Goal: Information Seeking & Learning: Learn about a topic

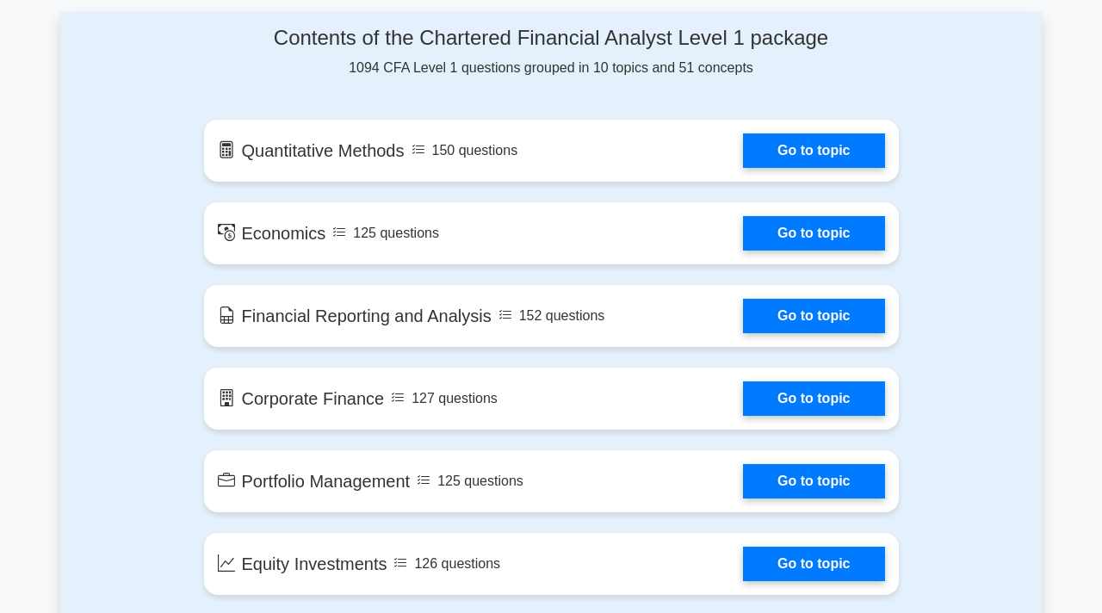
scroll to position [923, 0]
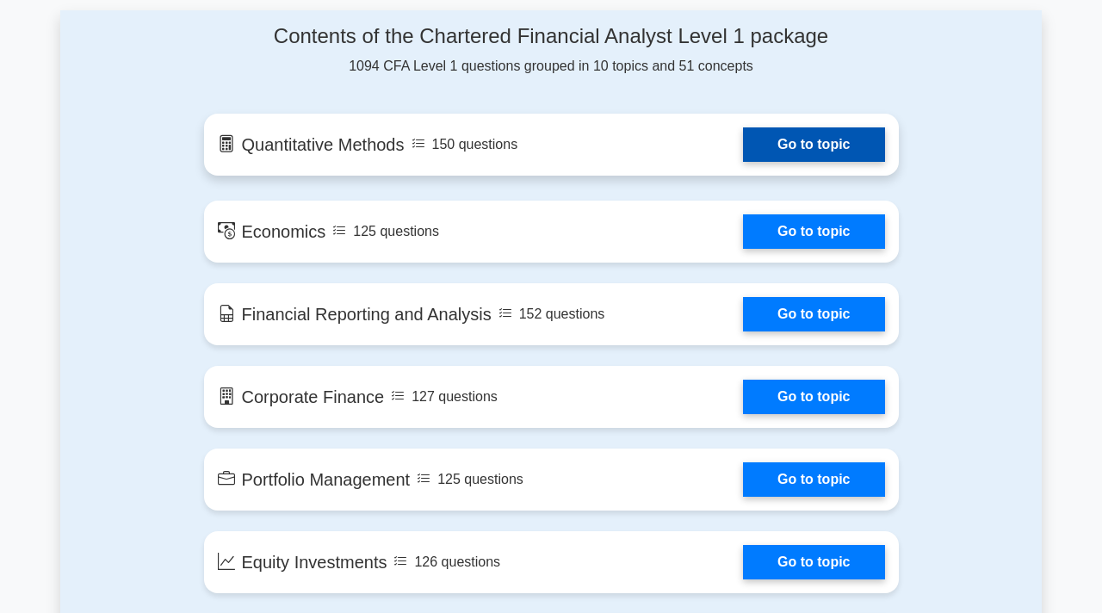
click at [743, 147] on link "Go to topic" at bounding box center [813, 144] width 141 height 34
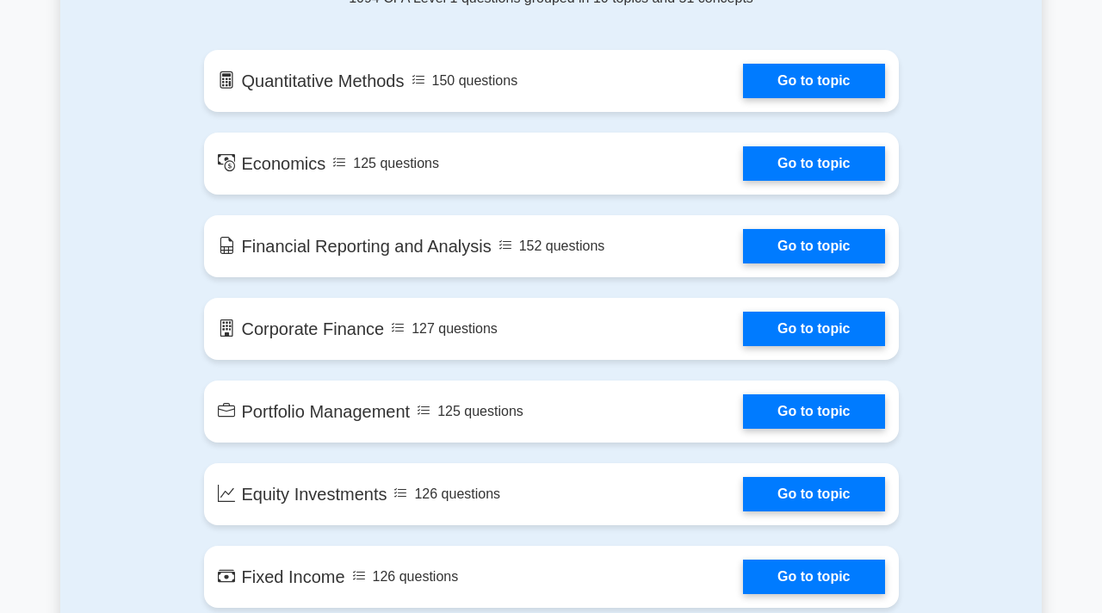
scroll to position [1035, 0]
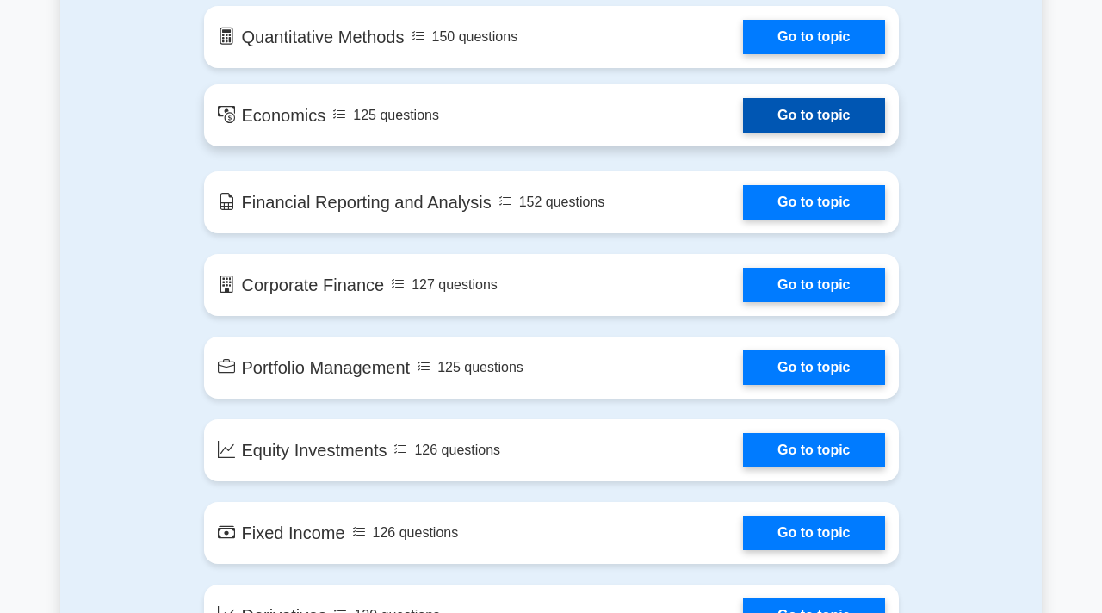
click at [743, 102] on link "Go to topic" at bounding box center [813, 115] width 141 height 34
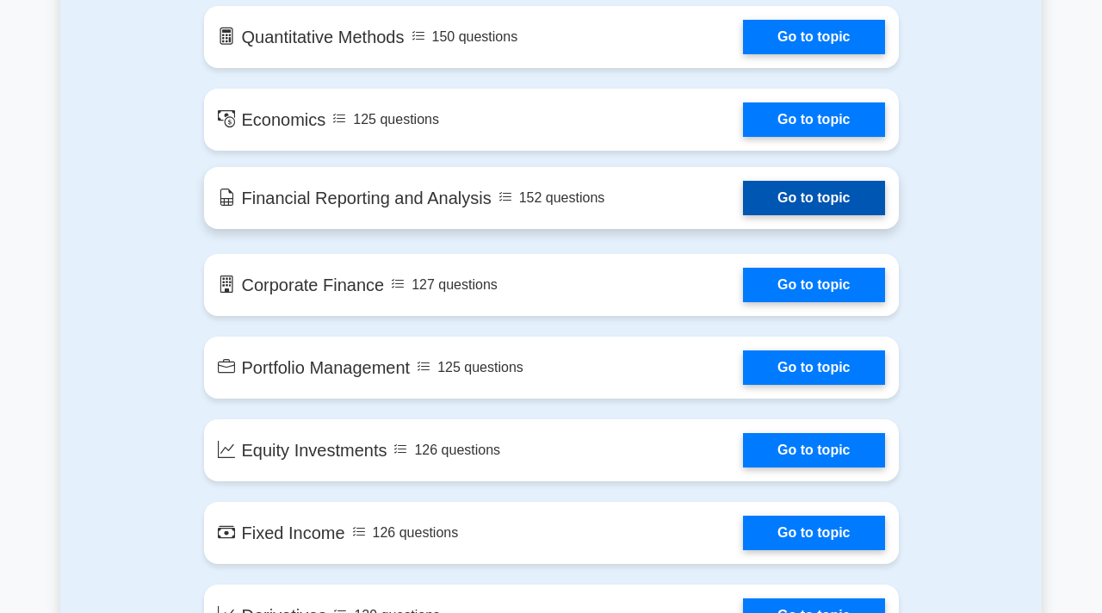
click at [743, 210] on link "Go to topic" at bounding box center [813, 198] width 141 height 34
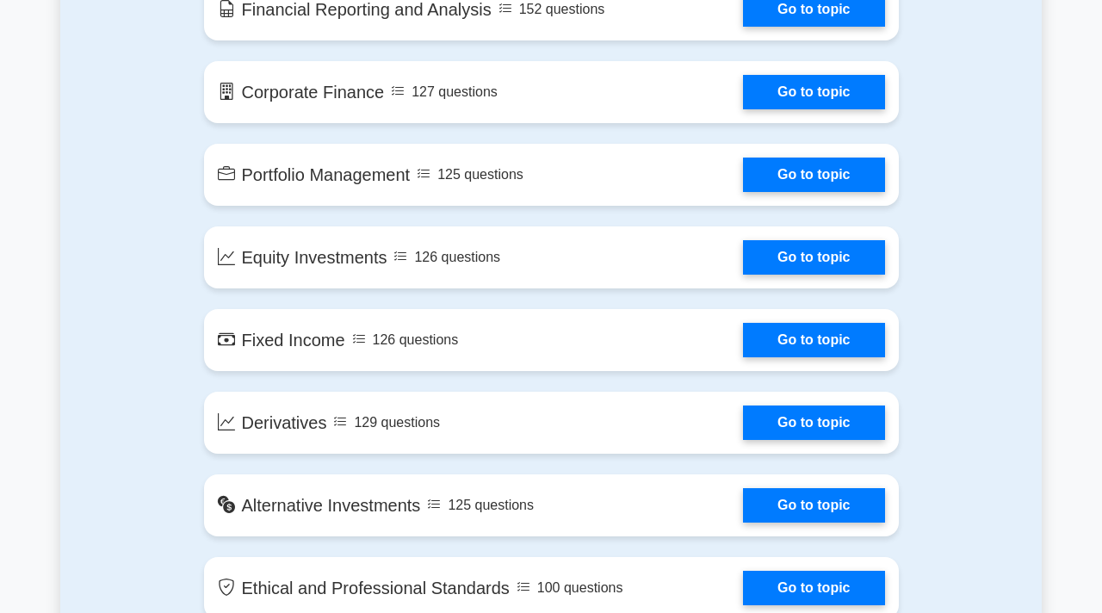
scroll to position [1227, 0]
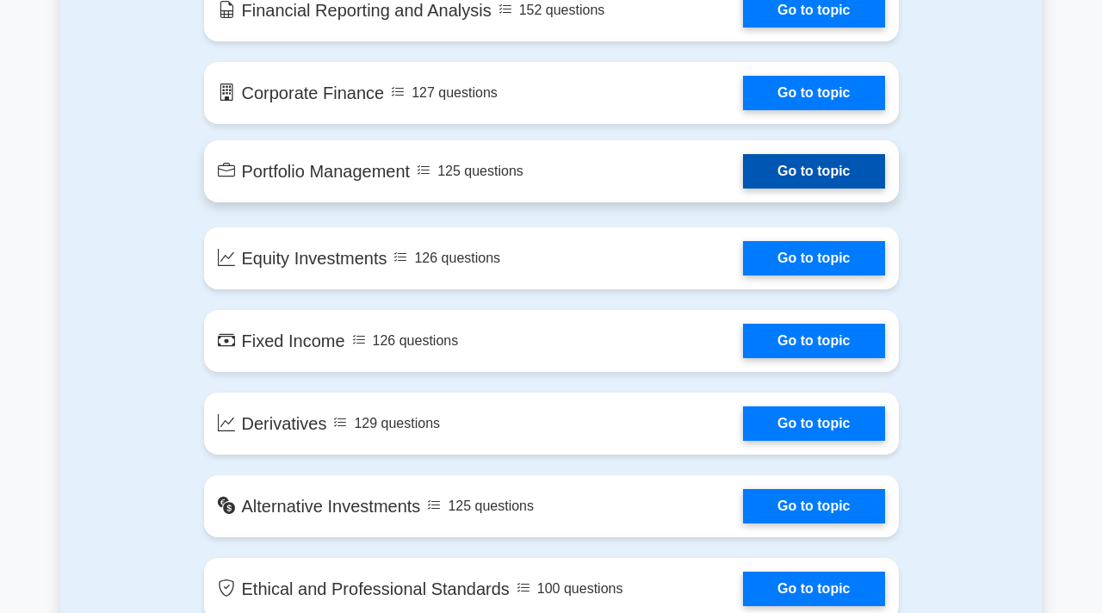
click at [743, 183] on link "Go to topic" at bounding box center [813, 171] width 141 height 34
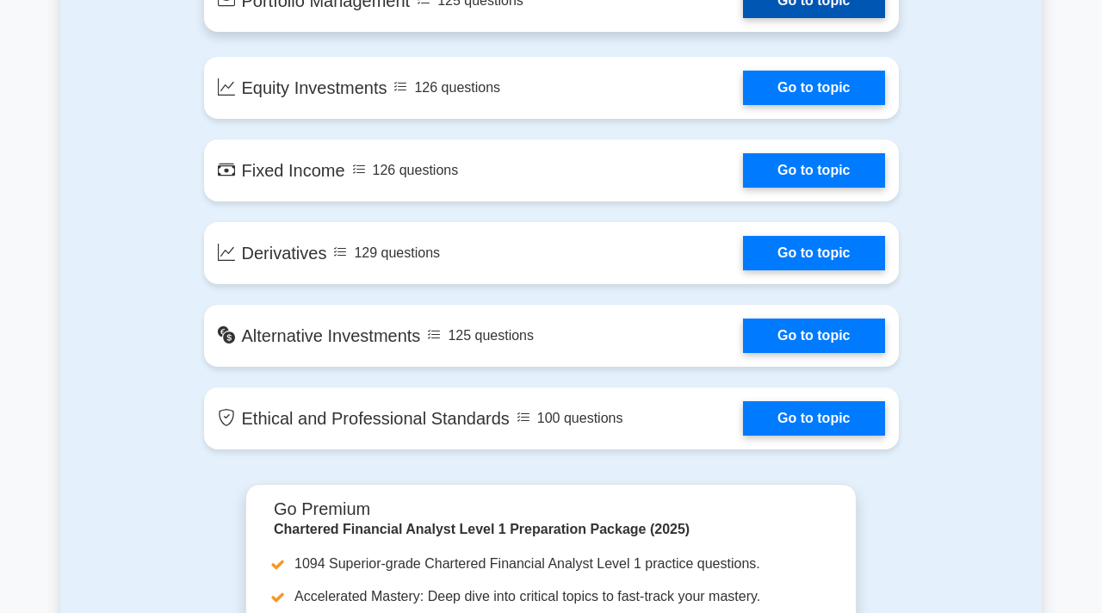
scroll to position [1473, 0]
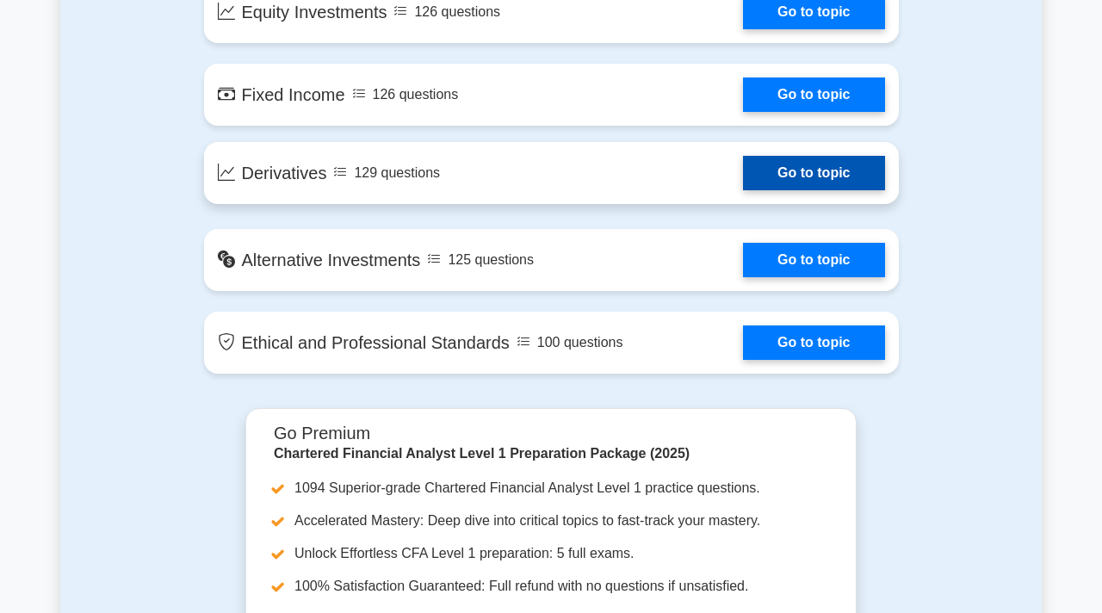
click at [743, 156] on link "Go to topic" at bounding box center [813, 173] width 141 height 34
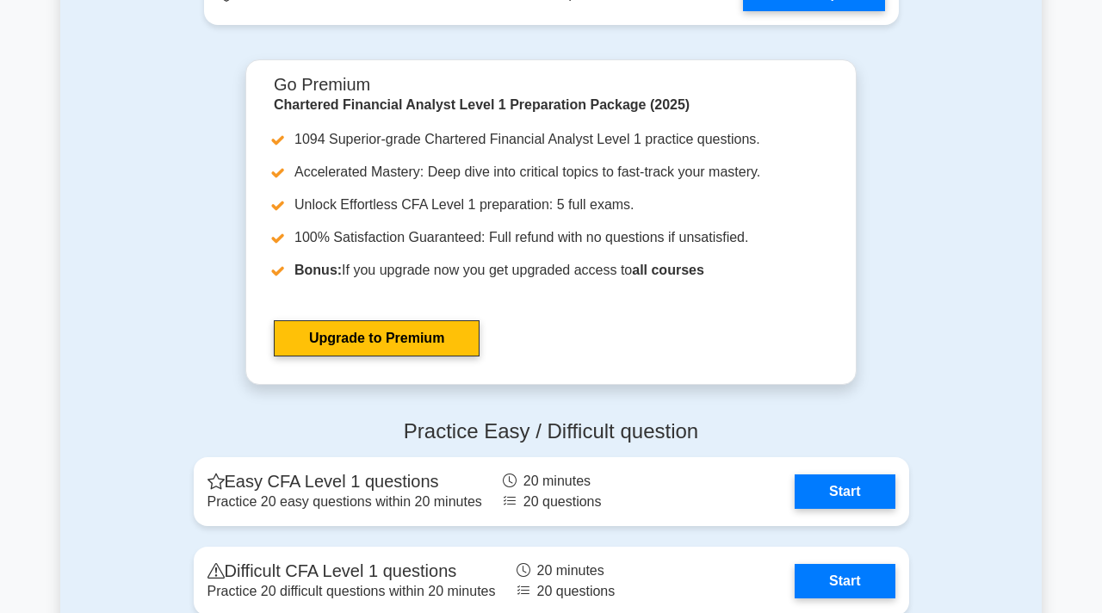
scroll to position [1833, 0]
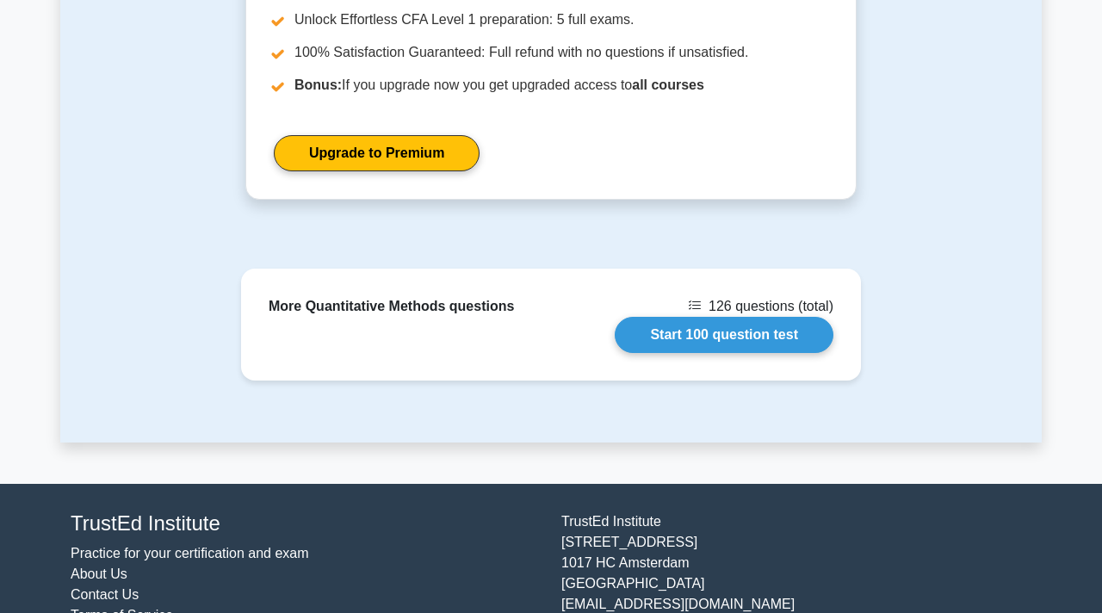
scroll to position [2269, 0]
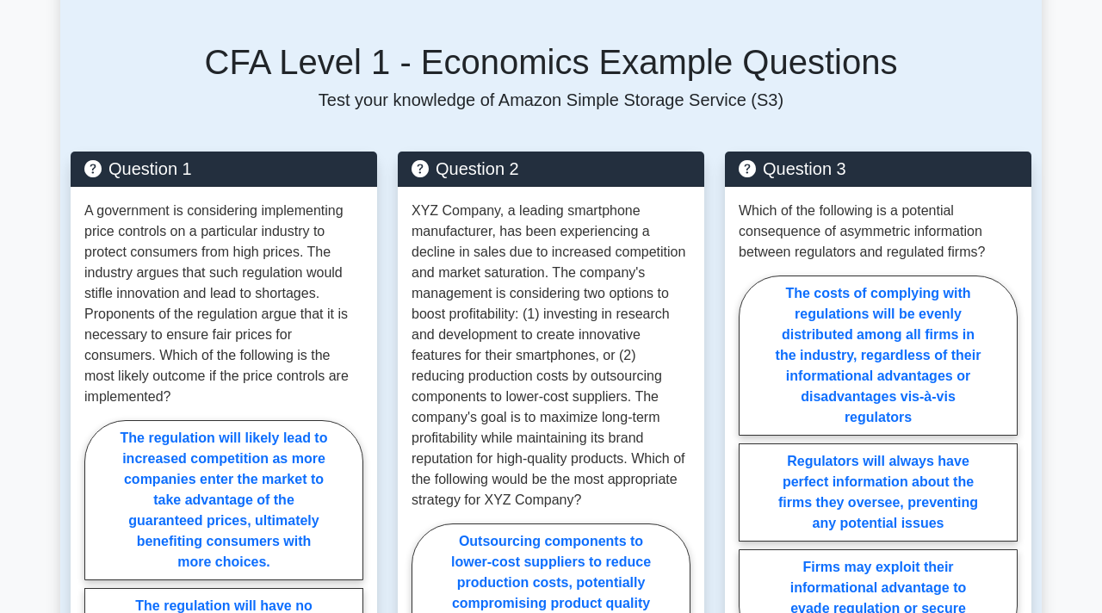
scroll to position [1146, 0]
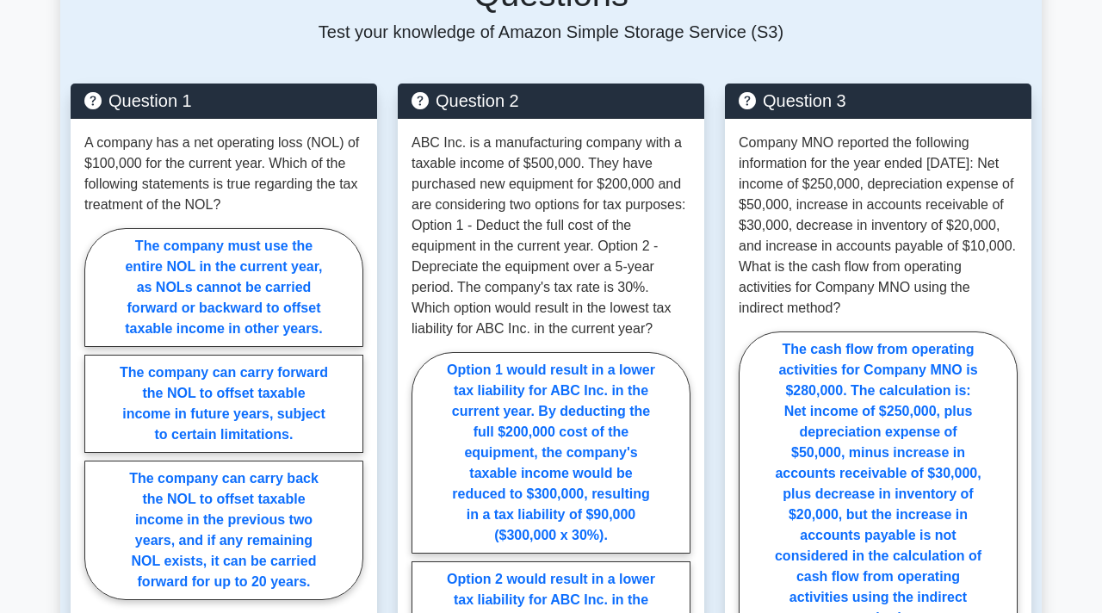
scroll to position [1389, 0]
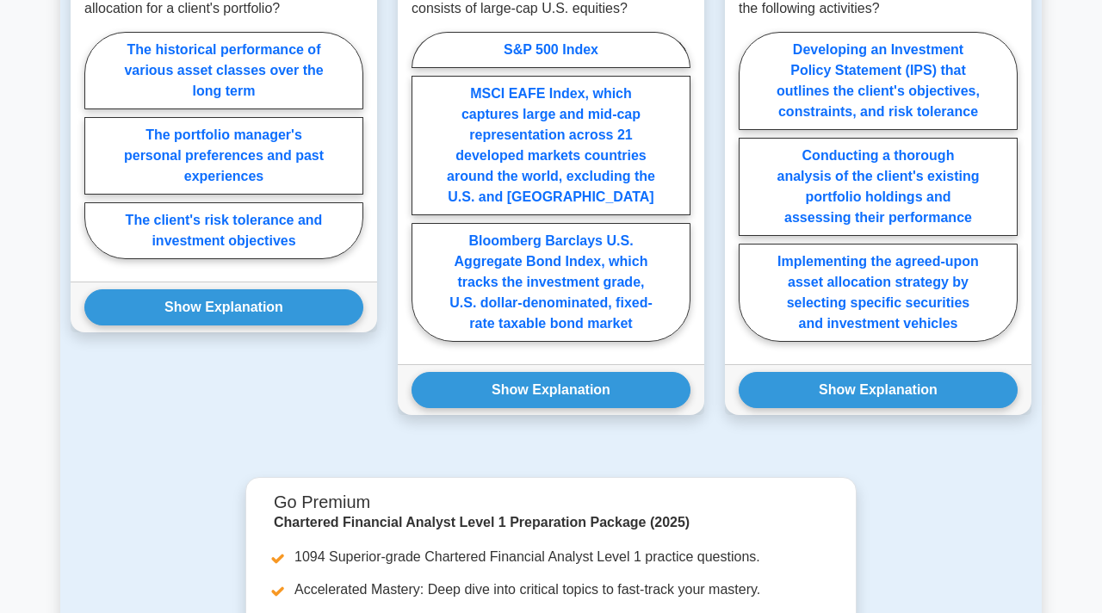
scroll to position [1506, 0]
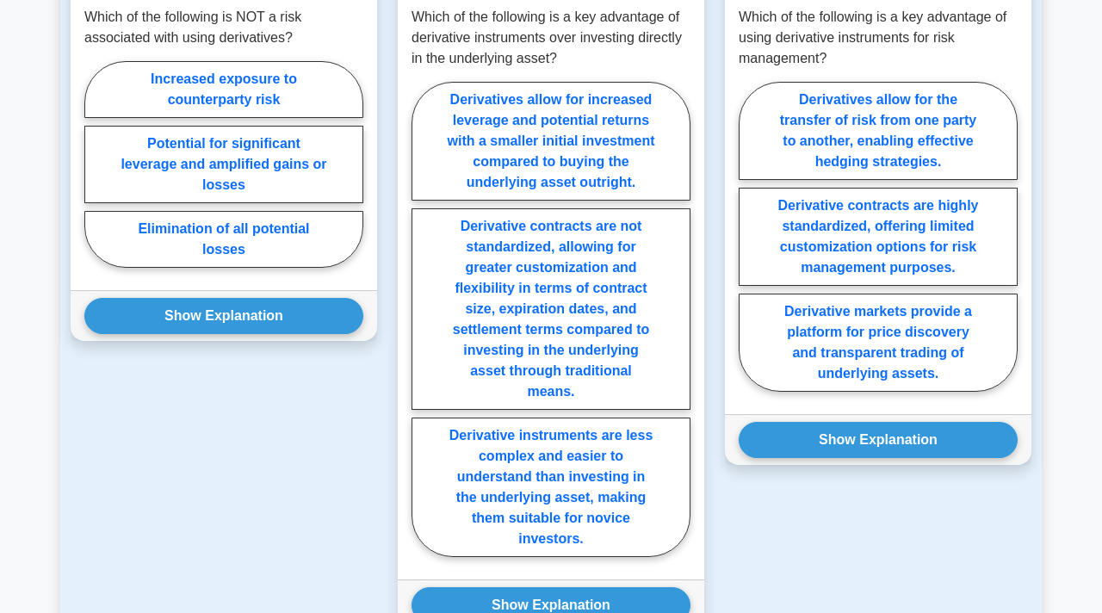
scroll to position [1333, 0]
